Goal: Task Accomplishment & Management: Complete application form

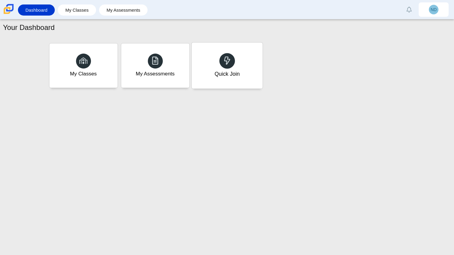
click at [225, 78] on div "Quick Join" at bounding box center [227, 66] width 71 height 46
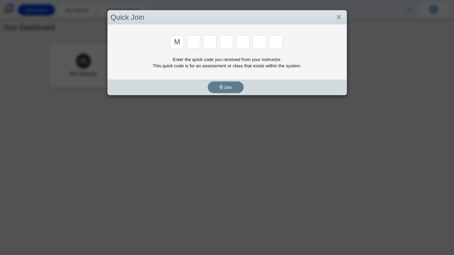
type input "m"
type input "b"
type input "3"
type input "5"
type input "3"
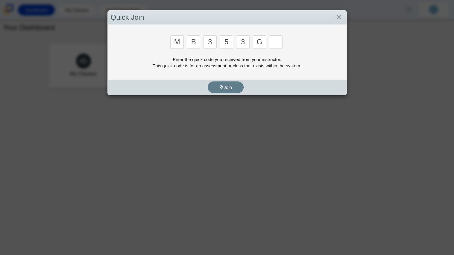
type input "g"
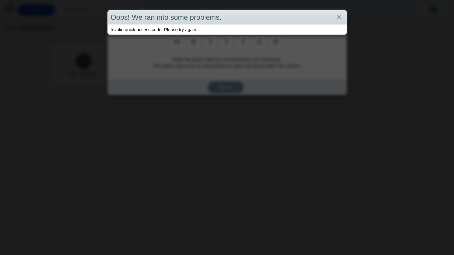
type input "b"
click at [177, 40] on div "Oops! We ran into some problems. Invalid quick access code. Please try again..." at bounding box center [227, 127] width 454 height 255
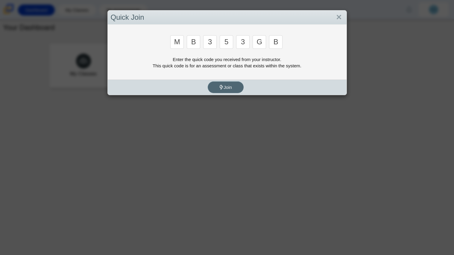
click at [234, 82] on button "Join" at bounding box center [226, 87] width 36 height 12
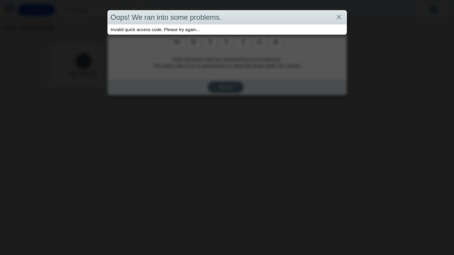
click at [234, 82] on div "Oops! We ran into some problems. Invalid quick access code. Please try again..." at bounding box center [227, 127] width 454 height 255
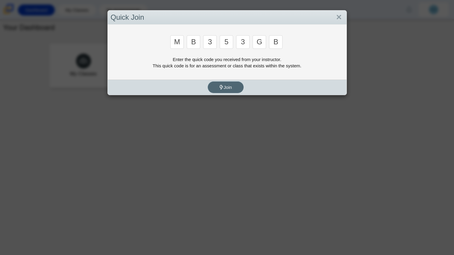
click at [230, 88] on span "Join" at bounding box center [225, 87] width 13 height 5
click at [185, 45] on div "m b 3 5 3 g b" at bounding box center [227, 42] width 233 height 15
click at [193, 44] on input "b" at bounding box center [193, 41] width 13 height 13
type input "M"
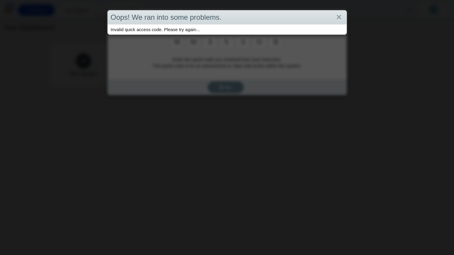
click at [190, 44] on div "Oops! We ran into some problems. Invalid quick access code. Please try again..." at bounding box center [227, 127] width 454 height 255
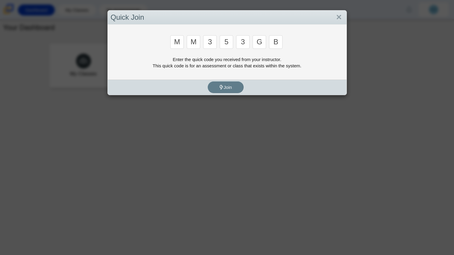
click at [178, 45] on input "m" at bounding box center [176, 41] width 13 height 13
type input "B"
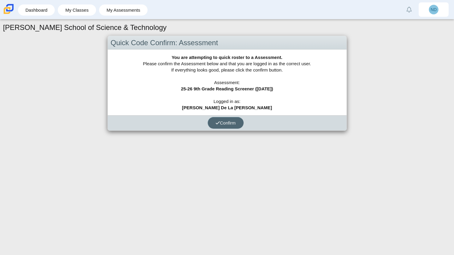
click at [214, 119] on button "Confirm" at bounding box center [226, 123] width 36 height 12
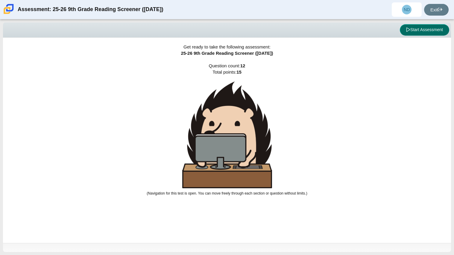
click at [428, 27] on button "Start Assessment" at bounding box center [424, 29] width 49 height 11
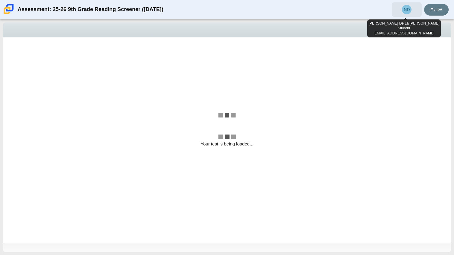
select select "ccc5b315-3c7c-471c-bf90-f22c8299c798"
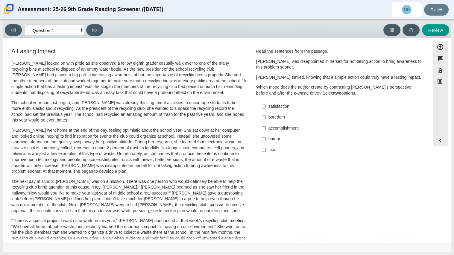
click at [276, 105] on div "satisfaction" at bounding box center [344, 107] width 151 height 6
click at [266, 105] on input "satisfaction satisfaction" at bounding box center [264, 106] width 4 height 11
checkbox input "true"
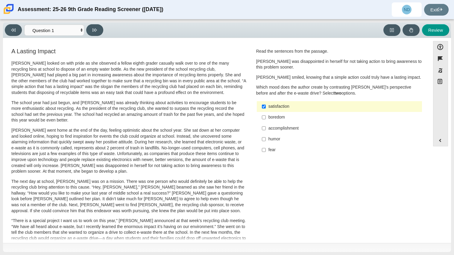
click at [292, 77] on p "Scarlett smiled, knowing that a simple action could truly have a lasting impact." at bounding box center [339, 78] width 166 height 6
click at [280, 155] on label "fear fear" at bounding box center [340, 150] width 164 height 11
click at [266, 155] on input "fear fear" at bounding box center [264, 150] width 4 height 11
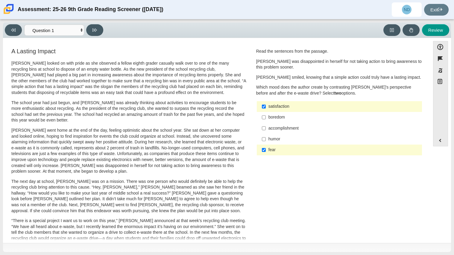
click at [280, 155] on label "fear fear" at bounding box center [340, 150] width 164 height 11
click at [266, 155] on input "fear fear" at bounding box center [264, 150] width 4 height 11
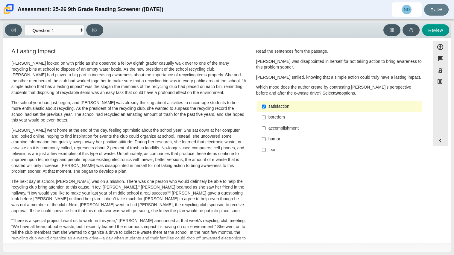
click at [293, 155] on label "fear fear" at bounding box center [340, 150] width 164 height 11
click at [266, 155] on input "fear fear" at bounding box center [264, 150] width 4 height 11
checkbox input "true"
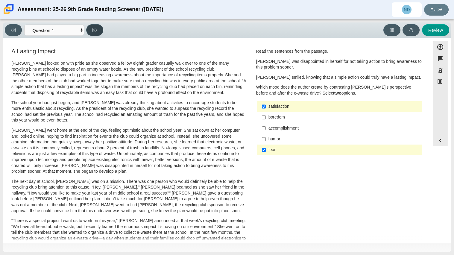
click at [94, 26] on button at bounding box center [94, 30] width 17 height 12
select select "0ff64528-ffd7-428d-b192-babfaadd44e8"
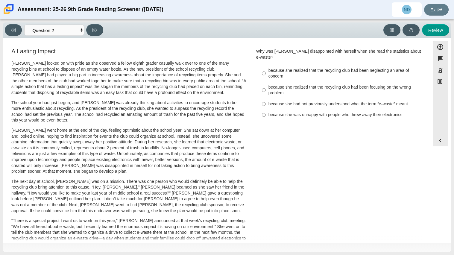
click at [258, 99] on label "because she had not previously understood what the term “e-waste” meant because…" at bounding box center [340, 104] width 164 height 11
click at [262, 99] on input "because she had not previously understood what the term “e-waste” meant because…" at bounding box center [264, 104] width 4 height 11
radio input "true"
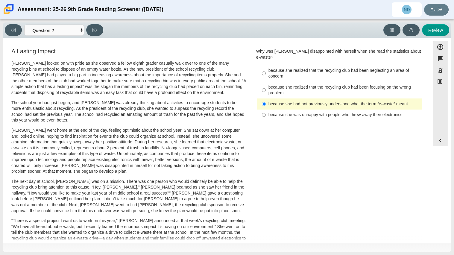
click at [266, 99] on label "because she had not previously understood what the term “e-waste” meant because…" at bounding box center [340, 104] width 164 height 11
click at [266, 99] on input "because she had not previously understood what the term “e-waste” meant because…" at bounding box center [264, 104] width 4 height 11
click at [264, 101] on input "because she had not previously understood what the term “e-waste” meant because…" at bounding box center [264, 104] width 4 height 11
click at [98, 28] on button at bounding box center [94, 30] width 17 height 12
select select "7ce3d843-6974-4858-901c-1ff39630e843"
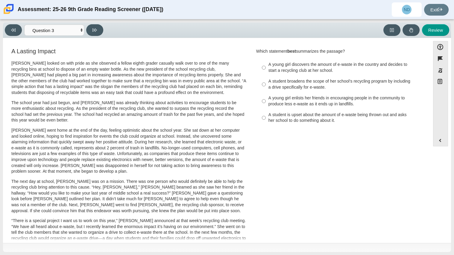
click at [318, 107] on div "A young girl enlists her friends in encouraging people in the community to prod…" at bounding box center [344, 101] width 151 height 12
click at [266, 107] on input "A young girl enlists her friends in encouraging people in the community to prod…" at bounding box center [264, 101] width 4 height 17
radio input "true"
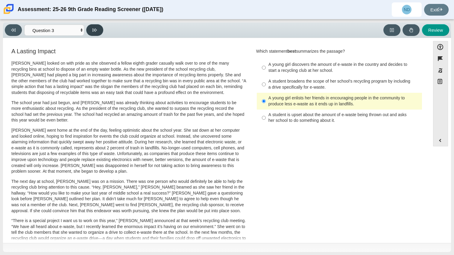
click at [98, 32] on button at bounding box center [94, 30] width 17 height 12
select select "ca9ea0f1-49c5-4bd1-83b0-472c18652b42"
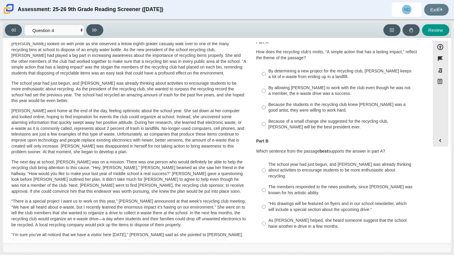
scroll to position [24, 0]
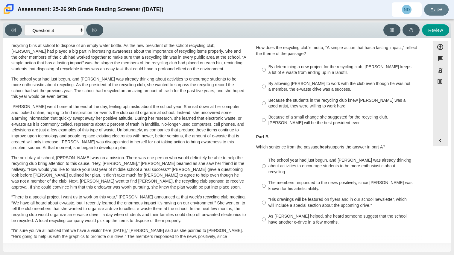
click at [332, 69] on div "By determining a new project for the recycling club, Scarlett keeps a lot of e-…" at bounding box center [344, 70] width 151 height 12
click at [266, 69] on input "By determining a new project for the recycling club, Scarlett keeps a lot of e-…" at bounding box center [264, 69] width 4 height 17
radio input "true"
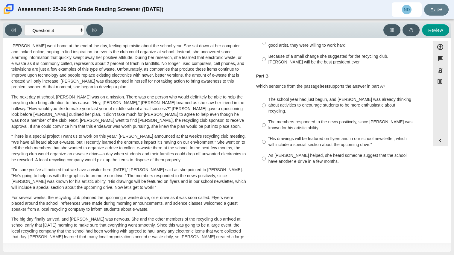
scroll to position [90, 0]
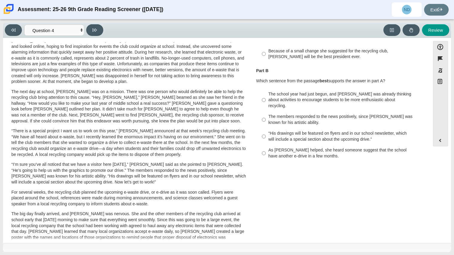
click at [299, 149] on div "As Scarlett helped, she heard someone suggest that the school have another e-dr…" at bounding box center [344, 153] width 151 height 12
click at [266, 149] on input "As Scarlett helped, she heard someone suggest that the school have another e-dr…" at bounding box center [264, 153] width 4 height 17
radio input "true"
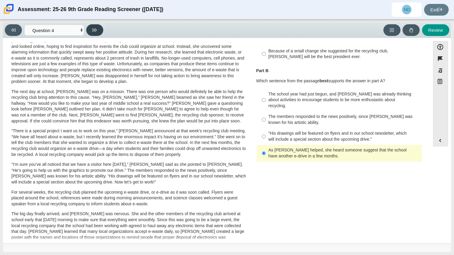
click at [100, 31] on button at bounding box center [94, 30] width 17 height 12
select select "e41f1a79-e29f-4095-8030-a53364015bed"
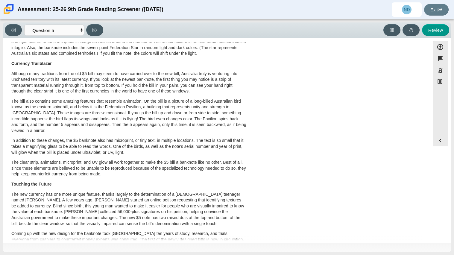
scroll to position [0, 0]
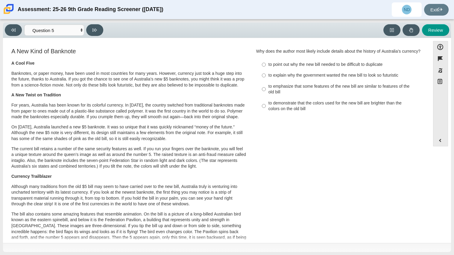
click at [295, 105] on div "to demonstrate that the colors used for the new bill are brighter than the colo…" at bounding box center [344, 106] width 151 height 12
click at [266, 105] on input "to demonstrate that the colors used for the new bill are brighter than the colo…" at bounding box center [264, 106] width 4 height 17
radio input "true"
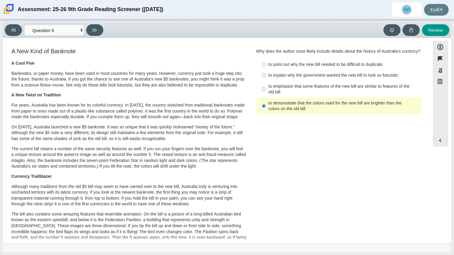
click at [309, 89] on div "to emphasize that some features of the new bill are similar to features of the …" at bounding box center [344, 90] width 151 height 12
click at [266, 89] on input "to emphasize that some features of the new bill are similar to features of the …" at bounding box center [264, 89] width 4 height 17
radio input "true"
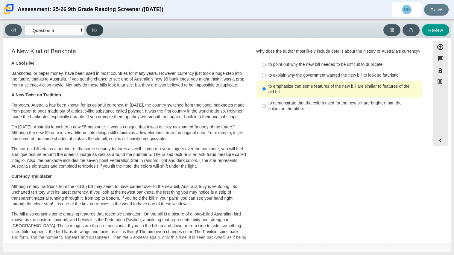
click at [101, 32] on button at bounding box center [94, 30] width 17 height 12
select select "69146e31-7b3d-4a3e-9ce6-f30c24342ae0"
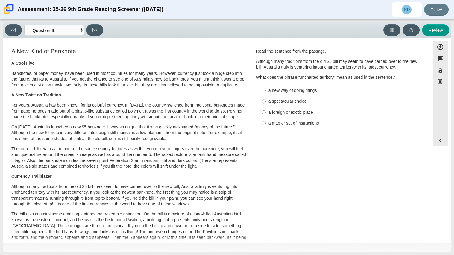
click at [301, 93] on div "a new way of doing things" at bounding box center [344, 91] width 151 height 6
click at [266, 93] on input "a new way of doing things a new way of doing things" at bounding box center [264, 90] width 4 height 11
radio input "true"
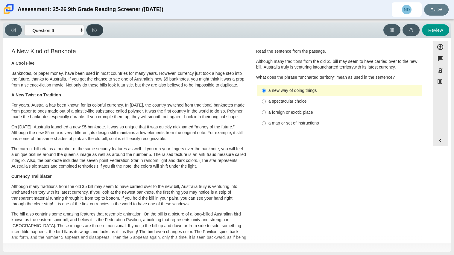
click at [93, 27] on button at bounding box center [94, 30] width 17 height 12
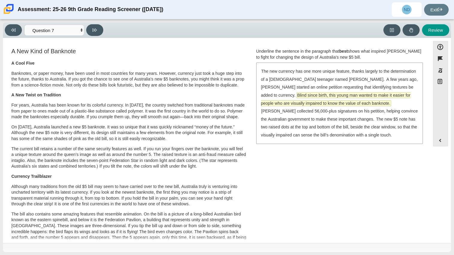
click at [401, 93] on span "Blind since birth, this young man wanted to make it easier for people who are v…" at bounding box center [336, 99] width 150 height 13
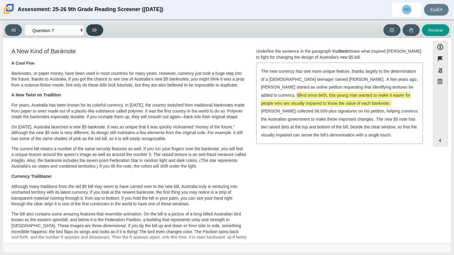
click at [88, 31] on button at bounding box center [94, 30] width 17 height 12
select select "ea8338c2-a6a3-418e-a305-2b963b54a290"
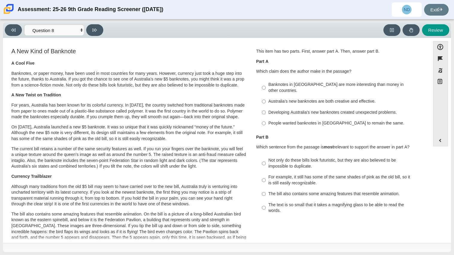
click at [289, 110] on div "Developing Australia’s new banknotes created unexpected problems." at bounding box center [344, 113] width 151 height 6
click at [266, 108] on input "Developing Australia’s new banknotes created unexpected problems. Developing Au…" at bounding box center [264, 112] width 4 height 11
radio input "true"
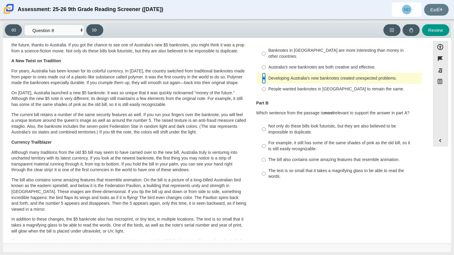
scroll to position [42, 0]
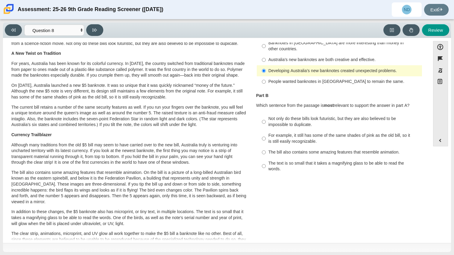
click at [306, 116] on div "Not only do these bills look futuristic, but they are also believed to be impos…" at bounding box center [344, 122] width 151 height 12
click at [266, 116] on input "Not only do these bills look futuristic, but they are also believed to be impos…" at bounding box center [264, 121] width 4 height 17
radio input "true"
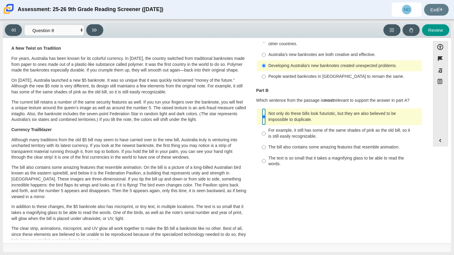
scroll to position [49, 0]
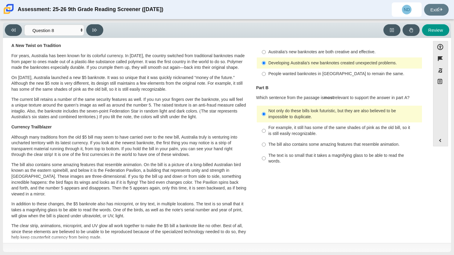
click at [290, 142] on div "The bill also contains some amazing features that resemble animation." at bounding box center [344, 145] width 151 height 6
click at [266, 140] on input "The bill also contains some amazing features that resemble animation. The bill …" at bounding box center [264, 144] width 4 height 11
radio input "true"
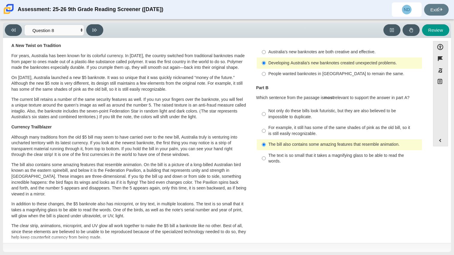
click at [281, 153] on div "The text is so small that it takes a magnifying glass to be able to read the wo…" at bounding box center [344, 159] width 151 height 12
click at [266, 150] on input "The text is so small that it takes a magnifying glass to be able to read the wo…" at bounding box center [264, 158] width 4 height 17
radio input "true"
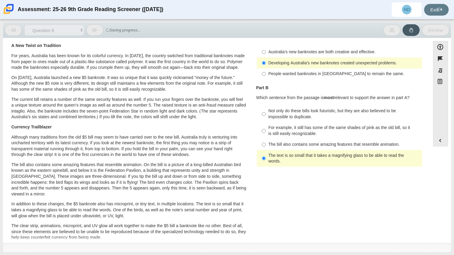
click at [287, 142] on div "The bill also contains some amazing features that resemble animation." at bounding box center [344, 145] width 151 height 6
click at [266, 139] on input "The bill also contains some amazing features that resemble animation. The bill …" at bounding box center [264, 144] width 4 height 11
radio input "true"
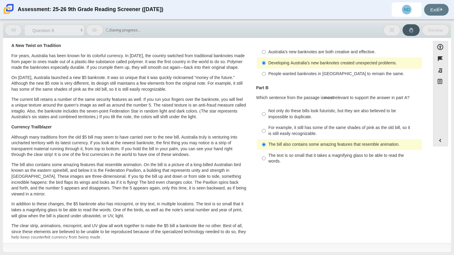
click at [303, 126] on div "For example, it still has some of the same shades of pink as the old bill, so i…" at bounding box center [344, 131] width 151 height 12
click at [266, 126] on input "For example, it still has some of the same shades of pink as the old bill, so i…" at bounding box center [264, 130] width 4 height 17
radio input "true"
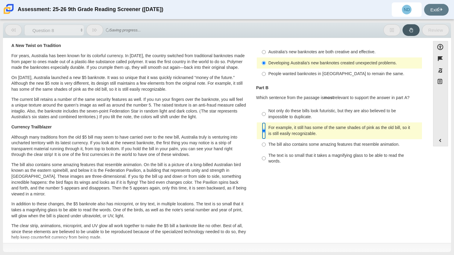
scroll to position [22, 0]
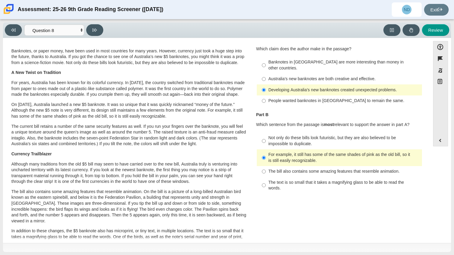
click at [334, 76] on div "Australia’s new banknotes are both creative and effective." at bounding box center [344, 79] width 151 height 6
click at [266, 74] on input "Australia’s new banknotes are both creative and effective. Australia’s new bank…" at bounding box center [264, 79] width 4 height 11
radio input "true"
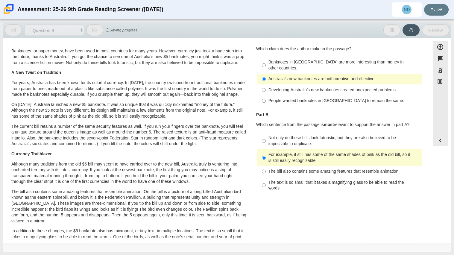
click at [302, 136] on div "Not only do these bills look futuristic, but they are also believed to be impos…" at bounding box center [344, 141] width 151 height 12
click at [266, 136] on input "Not only do these bills look futuristic, but they are also believed to be impos…" at bounding box center [264, 141] width 4 height 17
radio input "true"
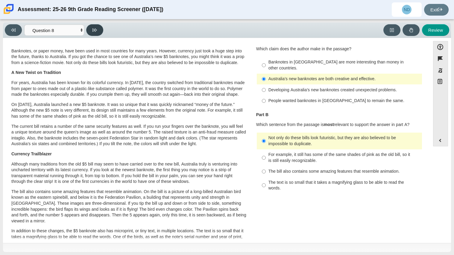
click at [102, 28] on button at bounding box center [94, 30] width 17 height 12
select select "89f058d6-b15c-4ef5-a4b3-fdaffb8868b6"
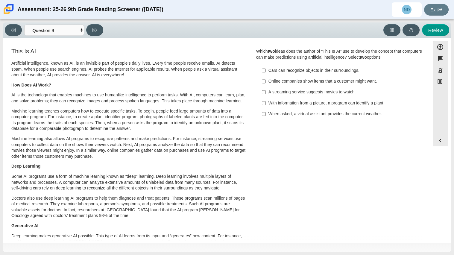
click at [290, 83] on div "Online companies show items that a customer might want." at bounding box center [344, 81] width 151 height 6
click at [266, 83] on input "Online companies show items that a customer might want. Online companies show i…" at bounding box center [264, 81] width 4 height 11
checkbox input "true"
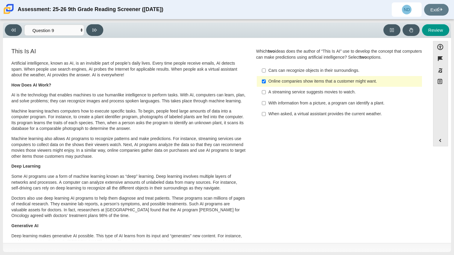
click at [282, 94] on div "A streaming service suggests movies to watch." at bounding box center [344, 92] width 151 height 6
click at [266, 94] on input "A streaming service suggests movies to watch. A streaming service suggests movi…" at bounding box center [264, 92] width 4 height 11
checkbox input "true"
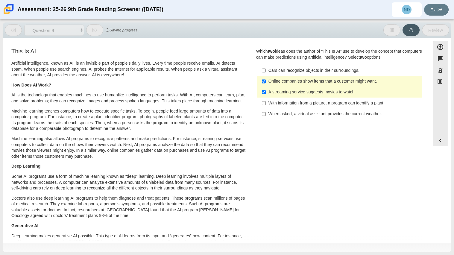
click at [294, 82] on div "Online companies show items that a customer might want." at bounding box center [344, 81] width 151 height 6
click at [266, 82] on input "Online companies show items that a customer might want. Online companies show i…" at bounding box center [264, 81] width 4 height 11
checkbox input "false"
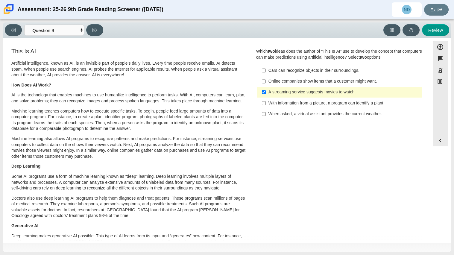
click at [326, 116] on div "When asked, a virtual assistant provides the current weather." at bounding box center [344, 114] width 151 height 6
click at [266, 116] on input "When asked, a virtual assistant provides the current weather. When asked, a vir…" at bounding box center [264, 114] width 4 height 11
checkbox input "true"
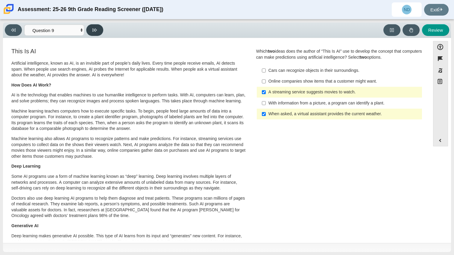
click at [92, 31] on button at bounding box center [94, 30] width 17 height 12
select select "cdf3c14e-a918-44d1-9b63-3db0fa81641e"
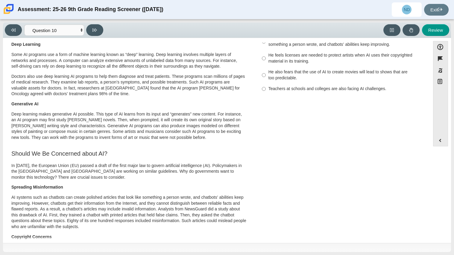
scroll to position [0, 0]
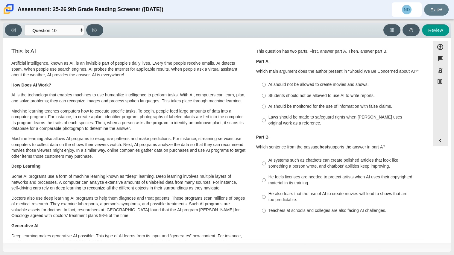
click at [348, 105] on div "AI should be monitored for the use of information with false claims." at bounding box center [344, 107] width 151 height 6
click at [266, 105] on input "AI should be monitored for the use of information with false claims. AI should …" at bounding box center [264, 106] width 4 height 11
radio input "true"
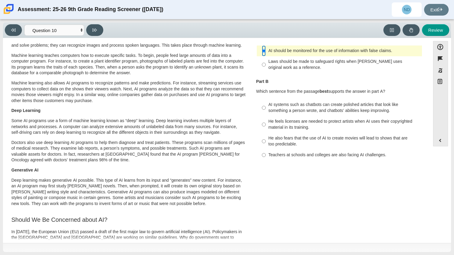
scroll to position [59, 0]
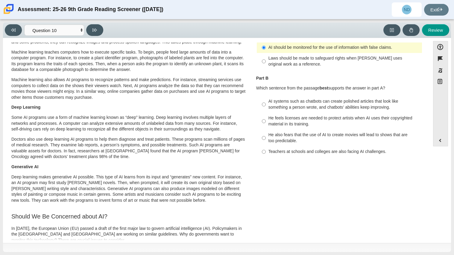
click at [310, 103] on div "AI systems such as chatbots can create polished articles that look like somethi…" at bounding box center [344, 105] width 151 height 12
click at [266, 103] on input "AI systems such as chatbots can create polished articles that look like somethi…" at bounding box center [264, 104] width 4 height 17
radio input "true"
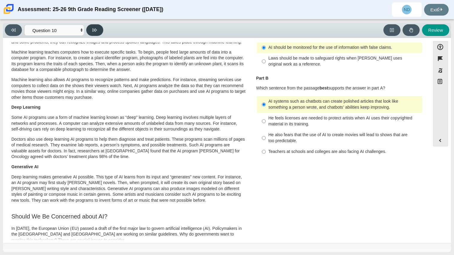
click at [93, 26] on button at bounding box center [94, 30] width 17 height 12
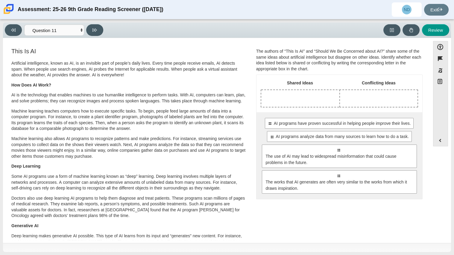
click at [306, 94] on div "Drop response in row 1 of column 1 (Shared Ideas)" at bounding box center [300, 98] width 78 height 17
click at [321, 93] on div "Drop response in row 1 of column 1 (Shared Ideas)" at bounding box center [300, 98] width 78 height 17
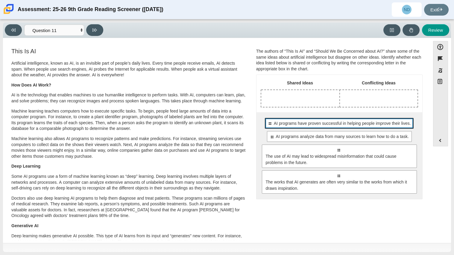
click at [303, 124] on span "AI programs have proven successful in helping people improve their lives." at bounding box center [342, 123] width 137 height 6
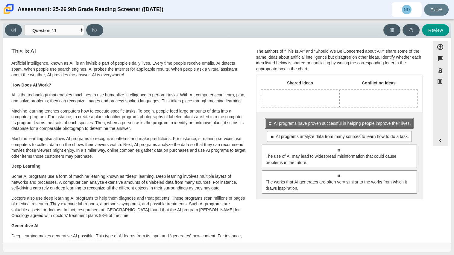
click at [303, 124] on span "AI programs have proven successful in helping people improve their lives." at bounding box center [342, 123] width 137 height 6
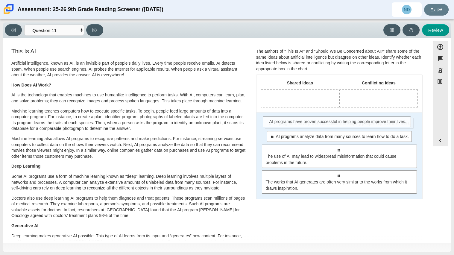
drag, startPoint x: 303, startPoint y: 124, endPoint x: 314, endPoint y: 105, distance: 21.9
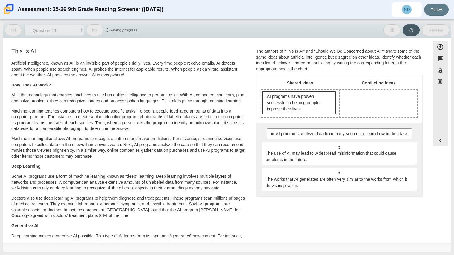
click at [314, 105] on span "AI programs have proven successful in helping people improve their lives." at bounding box center [300, 102] width 66 height 19
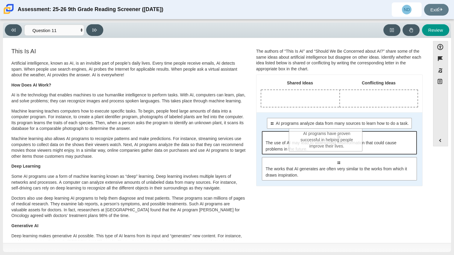
drag, startPoint x: 314, startPoint y: 105, endPoint x: 343, endPoint y: 143, distance: 48.0
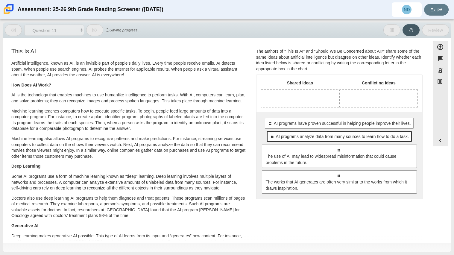
drag, startPoint x: 315, startPoint y: 163, endPoint x: 335, endPoint y: 140, distance: 31.0
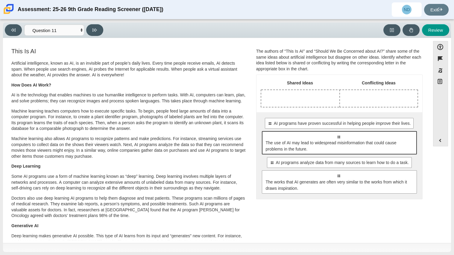
click at [300, 142] on span "The use of AI may lead to widespread misinformation that could cause problems i…" at bounding box center [340, 146] width 148 height 13
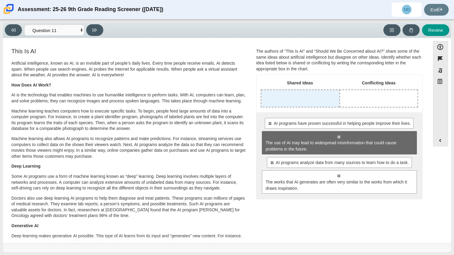
click at [311, 101] on div "Drop response in row 1 of column 1 (Shared Ideas)" at bounding box center [300, 98] width 78 height 17
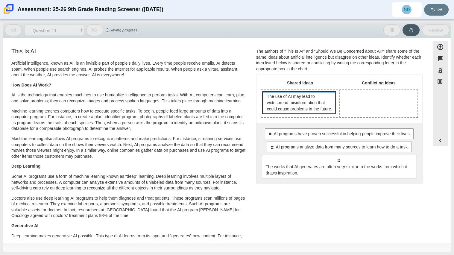
click at [307, 107] on span "The use of AI may lead to widespread misinformation that could cause problems i…" at bounding box center [300, 102] width 66 height 19
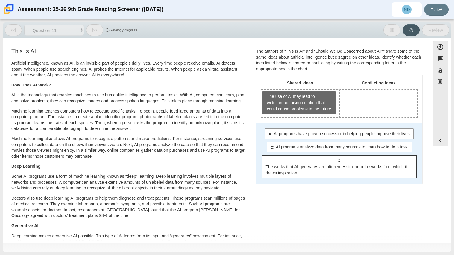
click at [293, 163] on div "Select to move response to a response input area. The works that AI generates a…" at bounding box center [339, 166] width 155 height 23
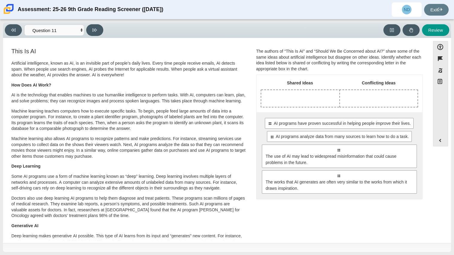
click at [266, 77] on table "Shared Ideas Conflicting Ideas" at bounding box center [340, 91] width 166 height 33
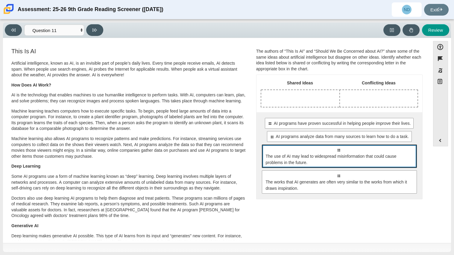
click at [328, 163] on span "The use of AI may lead to widespread misinformation that could cause problems i…" at bounding box center [340, 159] width 148 height 13
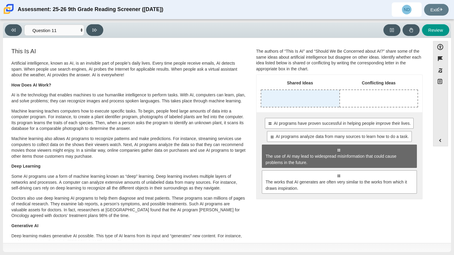
click at [310, 99] on div "Drop response in row 1 of column 1 (Shared Ideas)" at bounding box center [300, 98] width 78 height 17
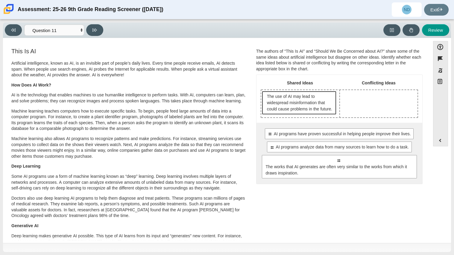
click at [315, 112] on span "The use of AI may lead to widespread misinformation that could cause problems i…" at bounding box center [300, 102] width 66 height 19
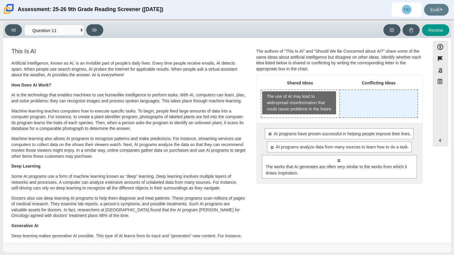
click at [402, 99] on div "Drop response in row 1 of column 2 (Conflicting Ideas)" at bounding box center [379, 103] width 78 height 27
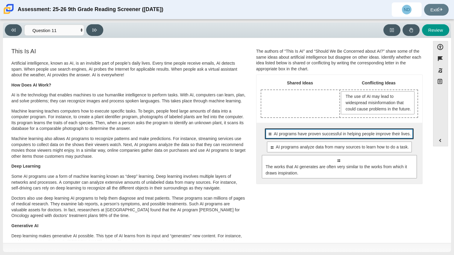
click at [341, 137] on span "AI programs have proven successful in helping people improve their lives." at bounding box center [342, 134] width 137 height 6
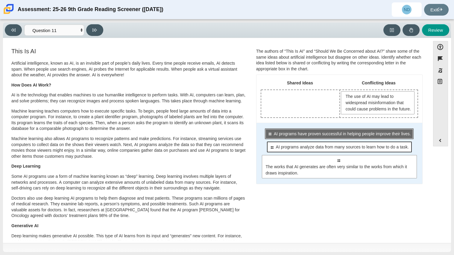
click at [305, 150] on span "AI programs analyze data from many sources to learn how to do a task." at bounding box center [342, 147] width 133 height 6
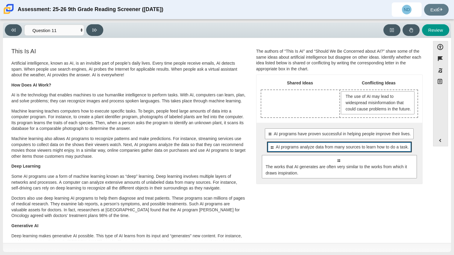
click at [333, 152] on div "Select to move response to a response input area. AI programs analyze data from…" at bounding box center [339, 147] width 145 height 11
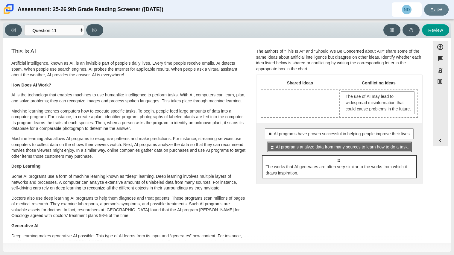
click at [308, 173] on span "The works that AI generates are often very similar to the works from which it d…" at bounding box center [340, 170] width 148 height 13
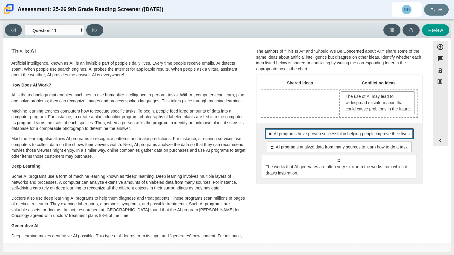
click at [355, 136] on div "Select to move response to a response input area. AI programs have proven succe…" at bounding box center [339, 133] width 149 height 11
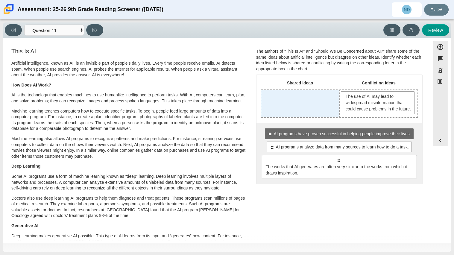
click at [322, 103] on div "Drop response in row 1 of column 1 (Shared Ideas)" at bounding box center [300, 103] width 78 height 27
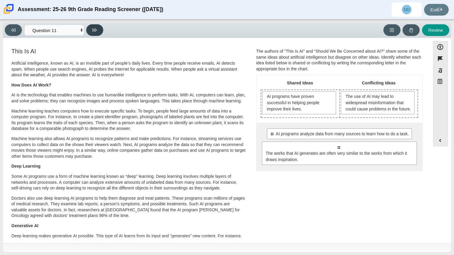
click at [99, 31] on button at bounding box center [94, 30] width 17 height 12
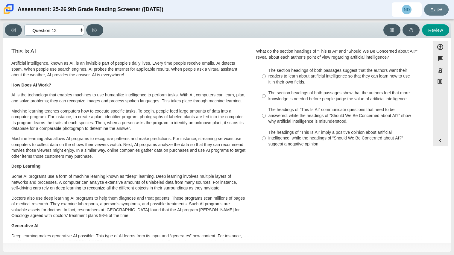
click at [79, 33] on select "Questions Question 1 Question 2 Question 3 Question 4 Question 5 Question 6 Que…" at bounding box center [54, 30] width 60 height 11
select select "ea8338c2-a6a3-418e-a305-2b963b54a290"
click at [24, 25] on select "Questions Question 1 Question 2 Question 3 Question 4 Question 5 Question 6 Que…" at bounding box center [54, 30] width 60 height 11
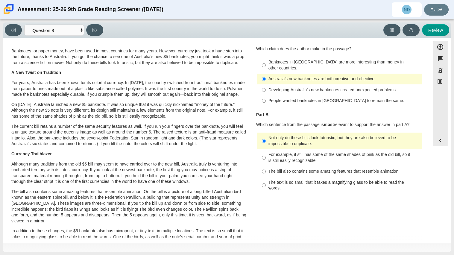
click at [274, 136] on div "Not only do these bills look futuristic, but they are also believed to be impos…" at bounding box center [344, 141] width 151 height 12
click at [266, 136] on input "Not only do these bills look futuristic, but they are also believed to be impos…" at bounding box center [264, 141] width 4 height 17
click at [263, 137] on input "Not only do these bills look futuristic, but they are also believed to be impos…" at bounding box center [264, 141] width 4 height 17
click at [262, 136] on input "Not only do these bills look futuristic, but they are also believed to be impos…" at bounding box center [264, 141] width 4 height 17
click at [275, 166] on label "The bill also contains some amazing features that resemble animation. The bill …" at bounding box center [340, 171] width 164 height 11
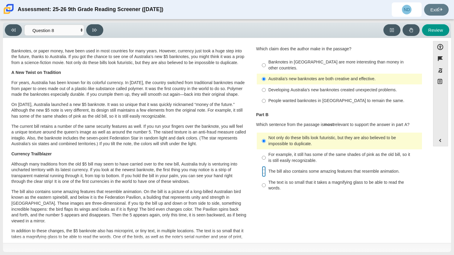
click at [266, 166] on input "The bill also contains some amazing features that resemble animation. The bill …" at bounding box center [264, 171] width 4 height 11
radio input "true"
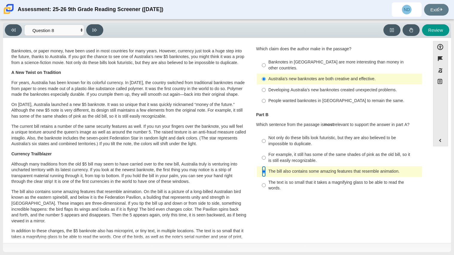
click at [263, 166] on input "The bill also contains some amazing features that resemble animation. The bill …" at bounding box center [264, 171] width 4 height 11
click at [271, 135] on div "Not only do these bills look futuristic, but they are also believed to be impos…" at bounding box center [344, 141] width 151 height 12
click at [266, 134] on input "Not only do these bills look futuristic, but they are also believed to be impos…" at bounding box center [264, 141] width 4 height 17
radio input "true"
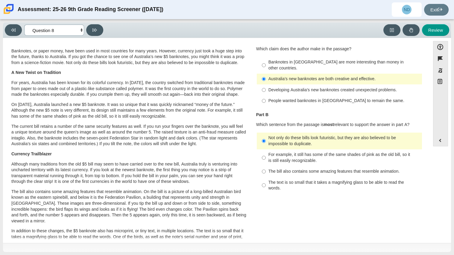
click at [73, 28] on select "Questions Question 1 Question 2 Question 3 Question 4 Question 5 Question 6 Que…" at bounding box center [54, 30] width 60 height 11
click at [24, 25] on select "Questions Question 1 Question 2 Question 3 Question 4 Question 5 Question 6 Que…" at bounding box center [54, 30] width 60 height 11
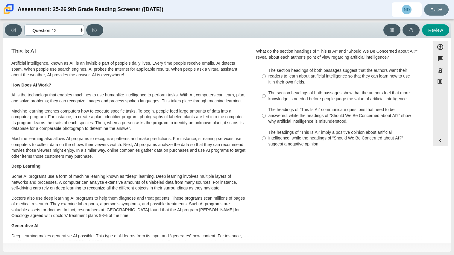
click at [59, 33] on select "Questions Question 1 Question 2 Question 3 Question 4 Question 5 Question 6 Que…" at bounding box center [54, 30] width 60 height 11
click at [24, 25] on select "Questions Question 1 Question 2 Question 3 Question 4 Question 5 Question 6 Que…" at bounding box center [54, 30] width 60 height 11
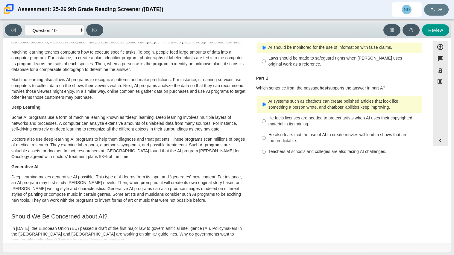
click at [275, 107] on div "AI systems such as chatbots can create polished articles that look like somethi…" at bounding box center [344, 105] width 151 height 12
click at [266, 107] on input "AI systems such as chatbots can create polished articles that look like somethi…" at bounding box center [264, 104] width 4 height 17
click at [57, 28] on select "Questions Question 1 Question 2 Question 3 Question 4 Question 5 Question 6 Que…" at bounding box center [54, 30] width 60 height 11
select select "c3effed4-44ce-4a19-bd96-1787f34e9b4c"
click at [24, 25] on select "Questions Question 1 Question 2 Question 3 Question 4 Question 5 Question 6 Que…" at bounding box center [54, 30] width 60 height 11
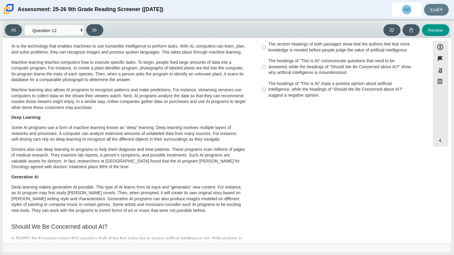
scroll to position [0, 0]
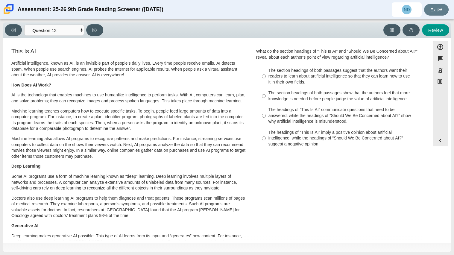
click at [290, 111] on div "The headings of “This Is AI” communicate questions that need to be answered, wh…" at bounding box center [344, 116] width 151 height 18
click at [266, 111] on input "The headings of “This Is AI” communicate questions that need to be answered, wh…" at bounding box center [264, 116] width 4 height 23
radio input "true"
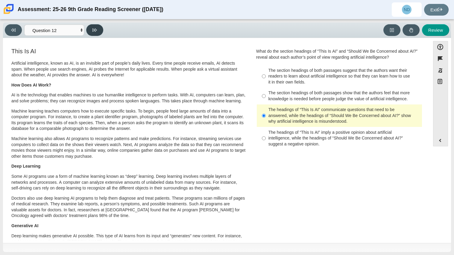
click at [97, 30] on icon at bounding box center [95, 29] width 4 height 3
select select "review"
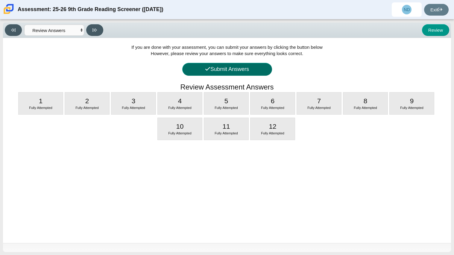
click at [235, 71] on button "Submit Answers" at bounding box center [227, 69] width 90 height 13
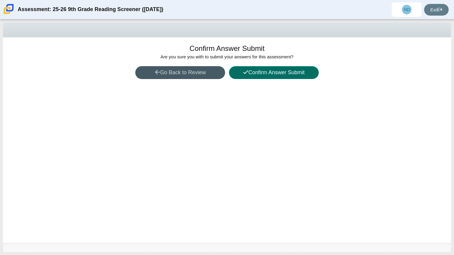
click at [257, 74] on button "Confirm Answer Submit" at bounding box center [274, 72] width 90 height 13
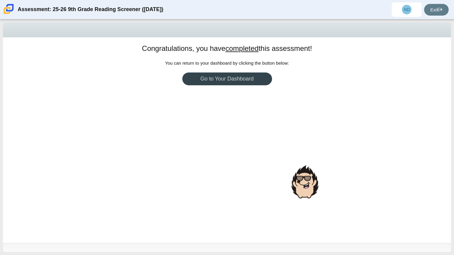
click at [251, 81] on link "Go to Your Dashboard" at bounding box center [227, 78] width 90 height 13
